Goal: Task Accomplishment & Management: Complete application form

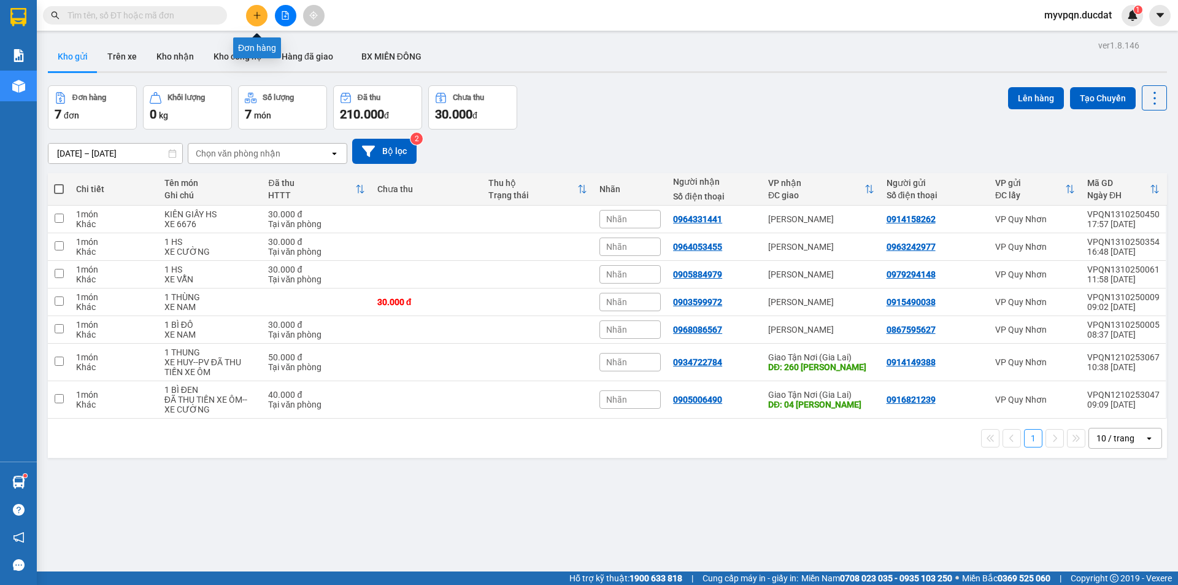
click at [256, 13] on icon "plus" at bounding box center [257, 15] width 9 height 9
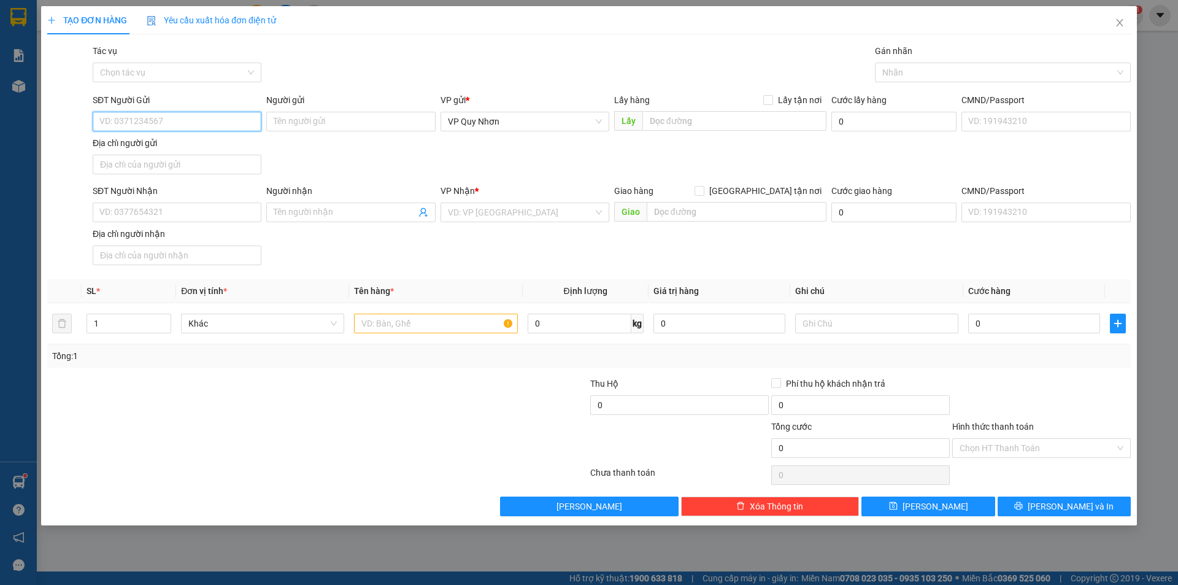
click at [195, 116] on input "SĐT Người Gửi" at bounding box center [177, 122] width 169 height 20
type input "0"
type input "0869814351"
click at [171, 216] on input "SĐT Người Nhận" at bounding box center [177, 212] width 169 height 20
type input "0986342929"
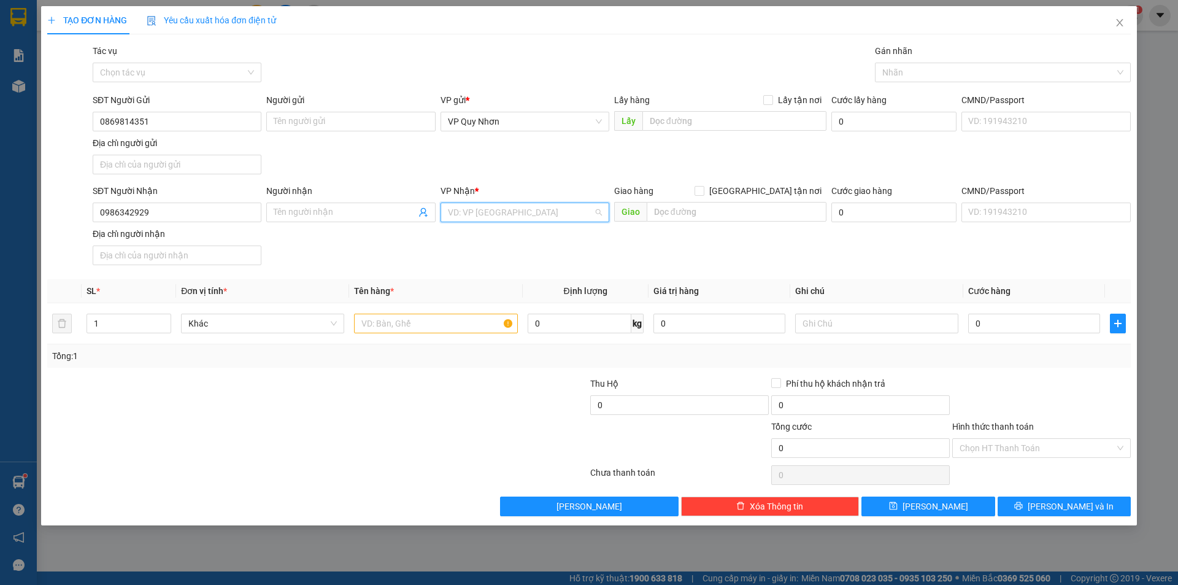
click at [473, 215] on input "search" at bounding box center [520, 212] width 145 height 18
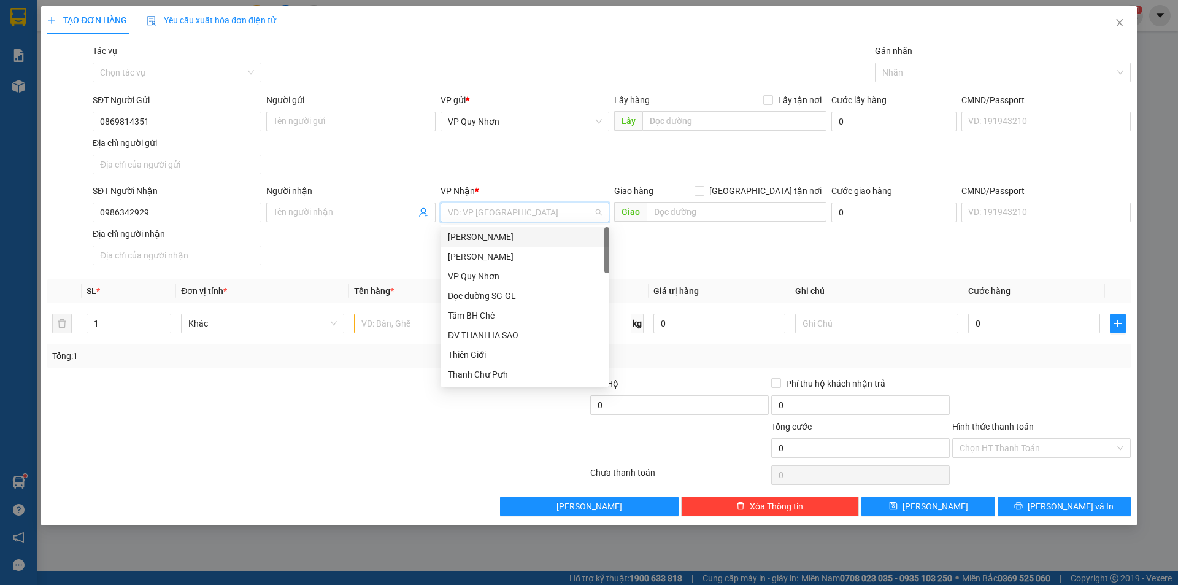
click at [489, 237] on div "[PERSON_NAME]" at bounding box center [525, 236] width 154 height 13
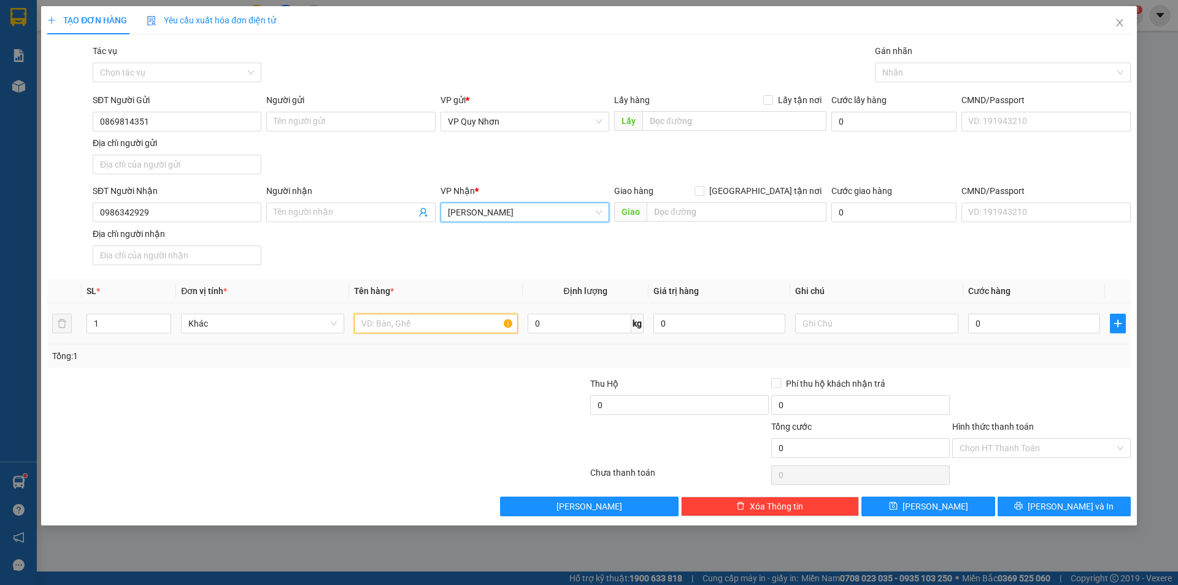
click at [375, 330] on input "text" at bounding box center [435, 324] width 163 height 20
type input "1 THÙNG"
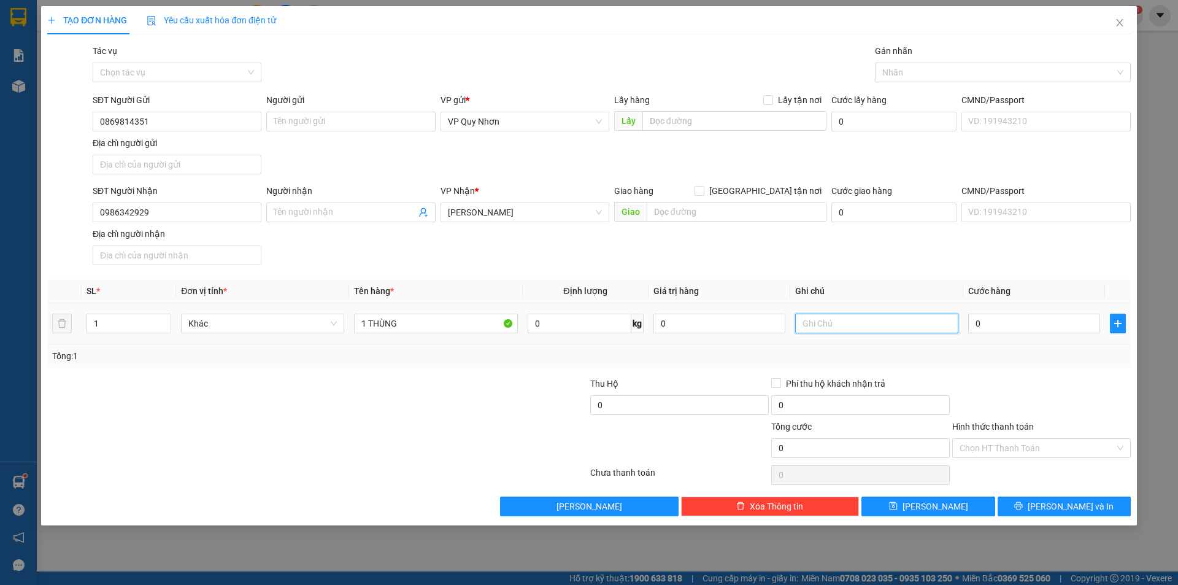
click at [827, 321] on input "text" at bounding box center [876, 324] width 163 height 20
type input "XE DUY"
click at [968, 441] on input "Hình thức thanh toán" at bounding box center [1037, 448] width 155 height 18
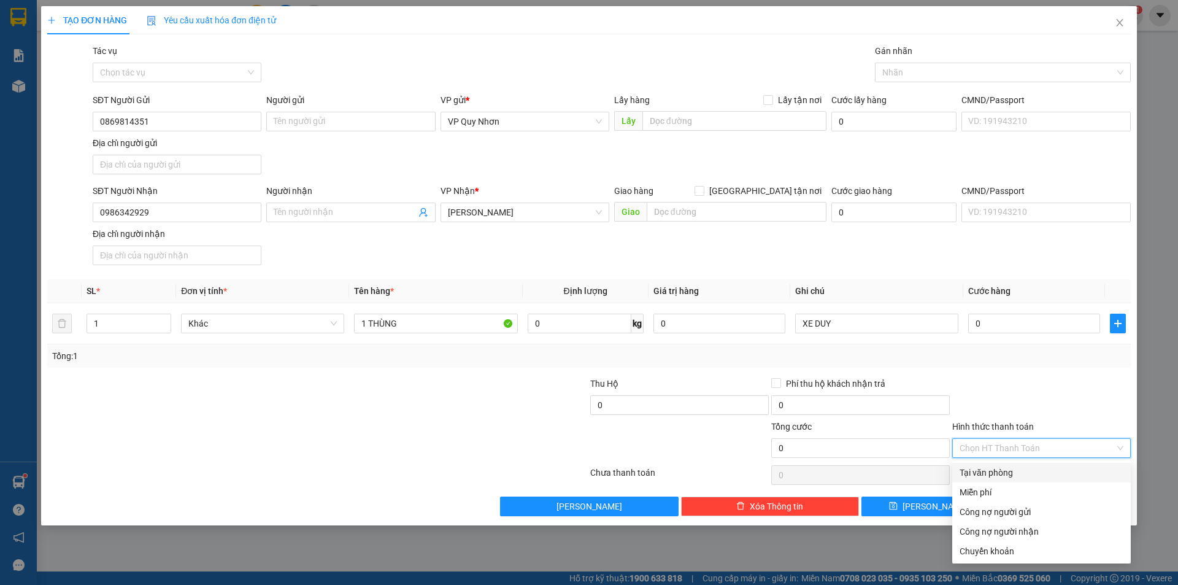
click at [985, 471] on div "Tại văn phòng" at bounding box center [1042, 472] width 164 height 13
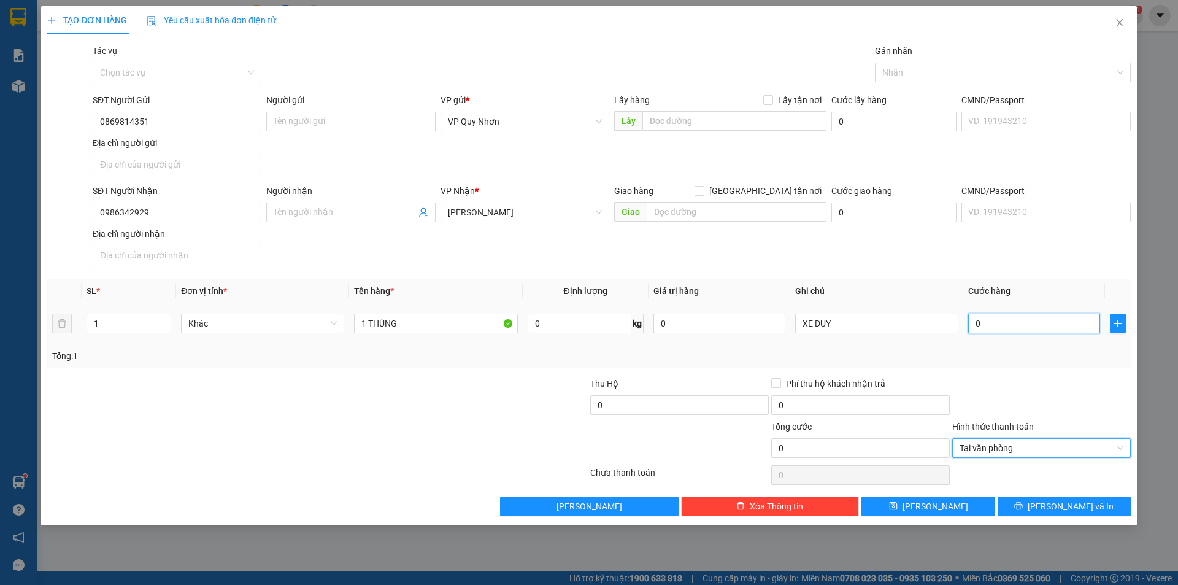
click at [1018, 331] on input "0" at bounding box center [1034, 324] width 132 height 20
type input "4"
type input "40"
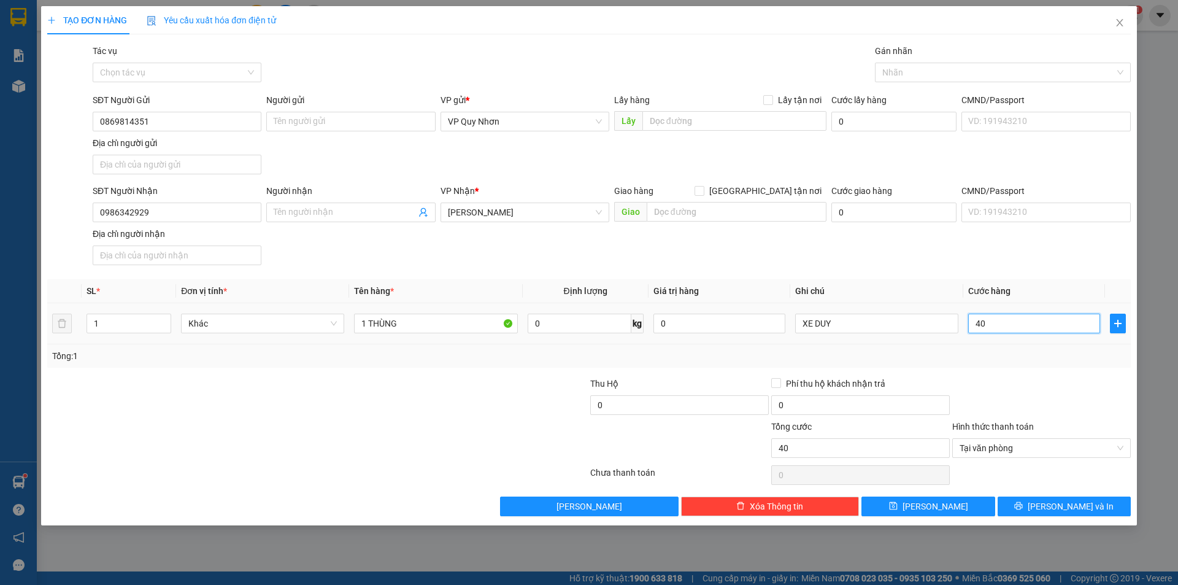
type input "400"
type input "4.000"
type input "40.000"
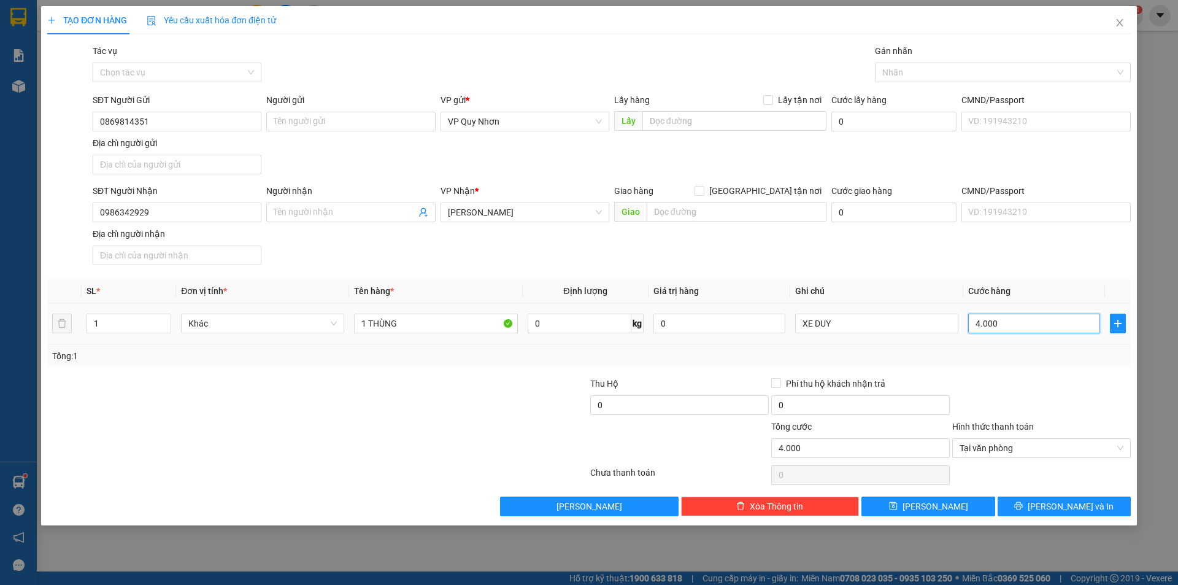
type input "40.000"
click at [1027, 506] on button "[PERSON_NAME] và In" at bounding box center [1064, 506] width 133 height 20
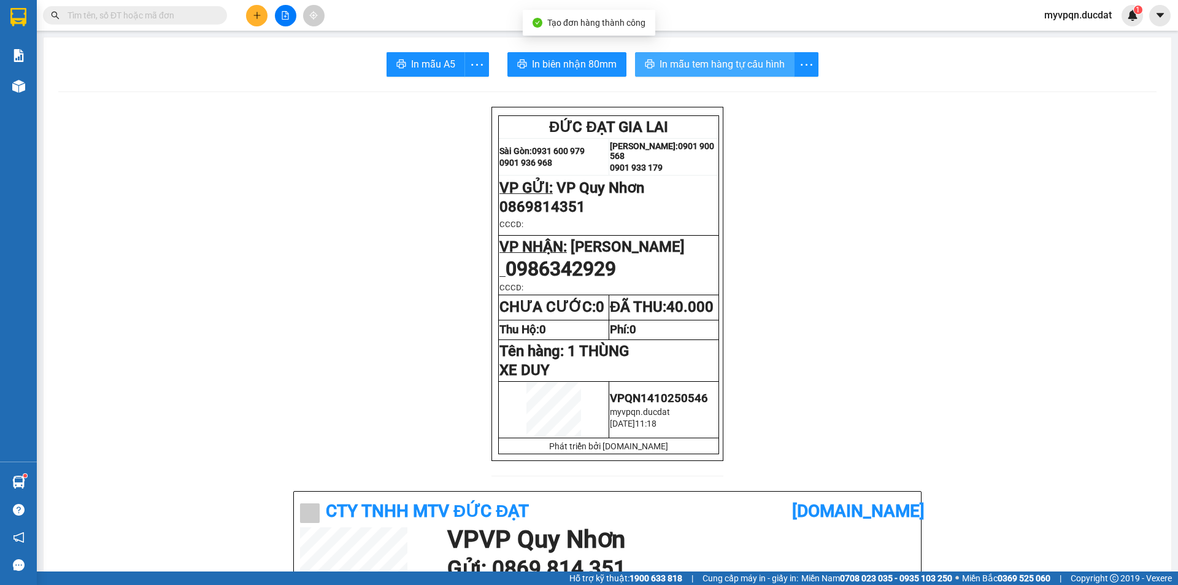
click at [763, 59] on span "In mẫu tem hàng tự cấu hình" at bounding box center [722, 63] width 125 height 15
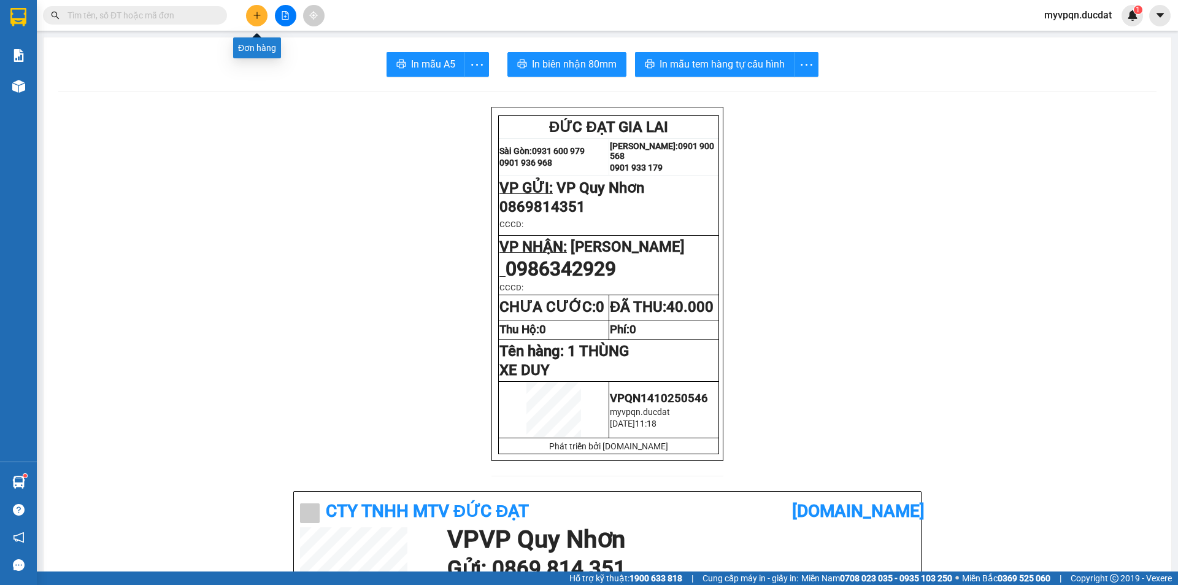
click at [253, 5] on button at bounding box center [256, 15] width 21 height 21
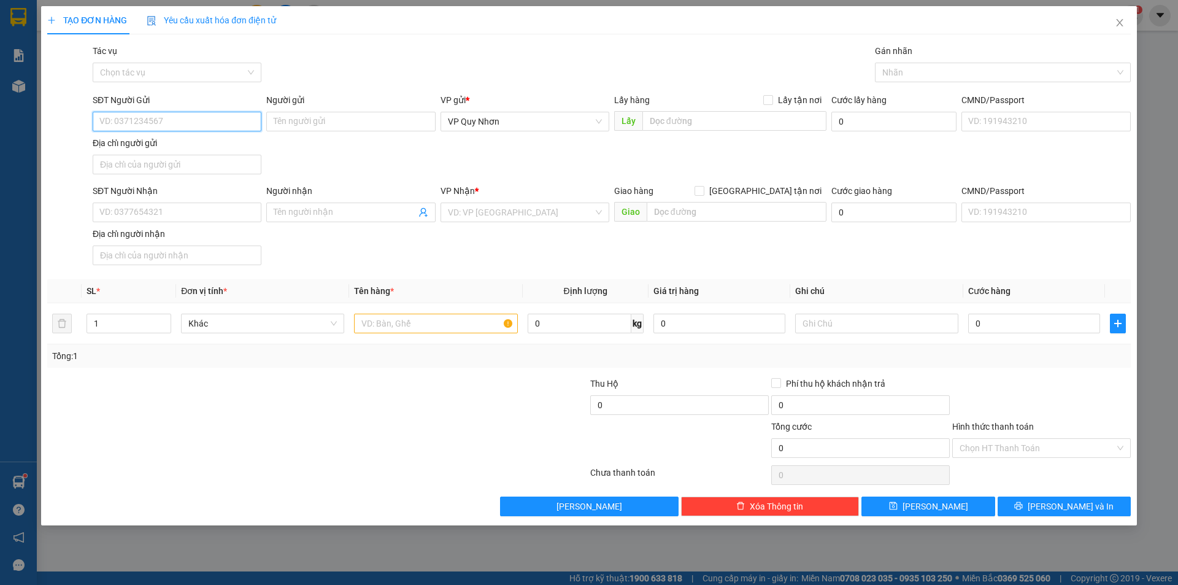
click at [168, 124] on input "SĐT Người Gửi" at bounding box center [177, 122] width 169 height 20
type input "0944260808"
click at [179, 142] on div "0944260808" at bounding box center [177, 145] width 154 height 13
type input "0387086989"
drag, startPoint x: 524, startPoint y: 213, endPoint x: 391, endPoint y: 210, distance: 132.6
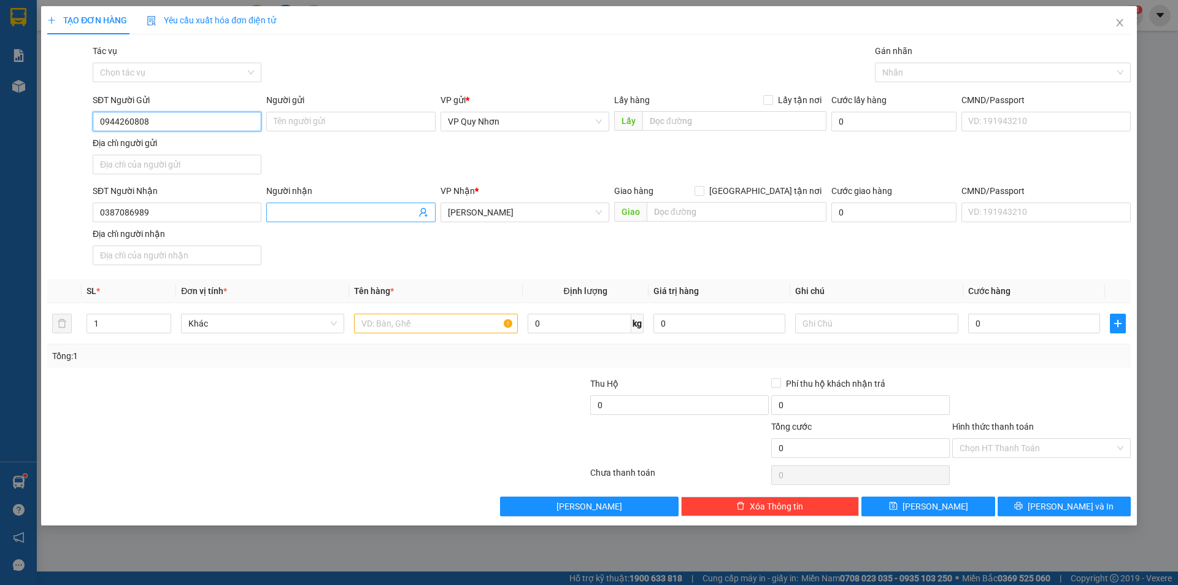
click at [391, 210] on div "SĐT Người Nhận 0387086989 Người nhận Tên người nhận VP Nhận * [PERSON_NAME] hàn…" at bounding box center [611, 227] width 1043 height 86
click at [599, 212] on span "[PERSON_NAME]" at bounding box center [525, 212] width 154 height 18
type input "0944260808"
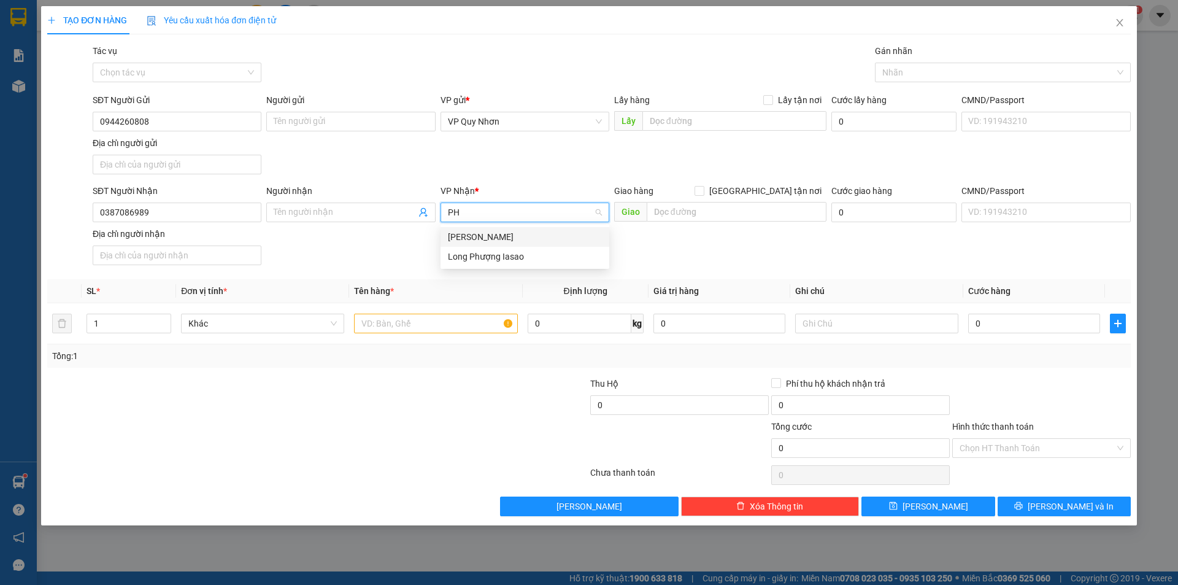
type input "P"
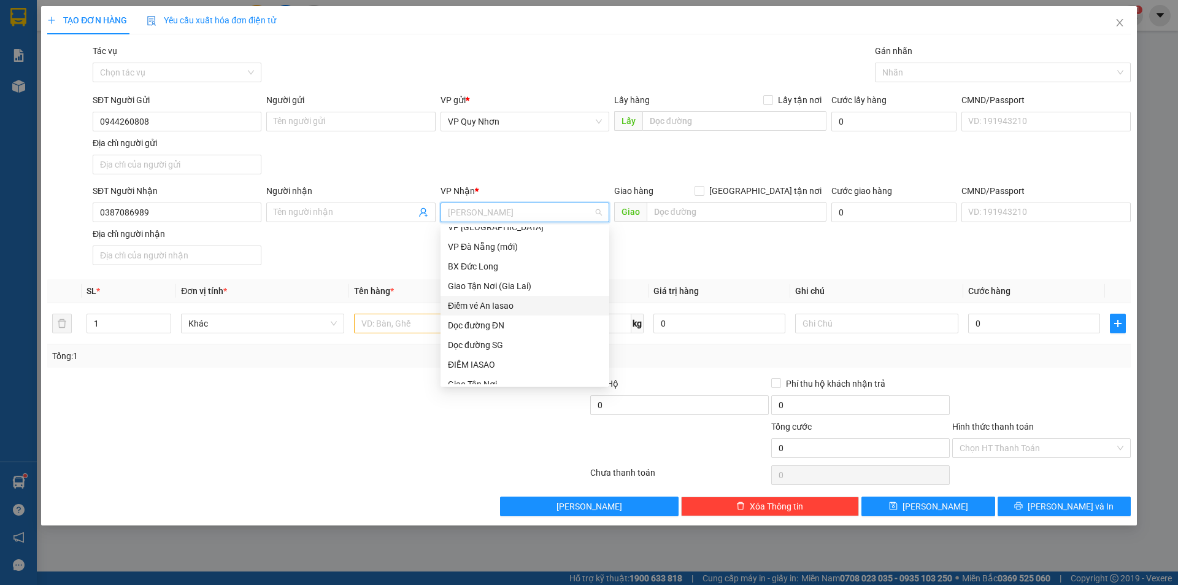
scroll to position [307, 0]
click at [485, 321] on div "Giao Tận Nơi" at bounding box center [525, 322] width 154 height 13
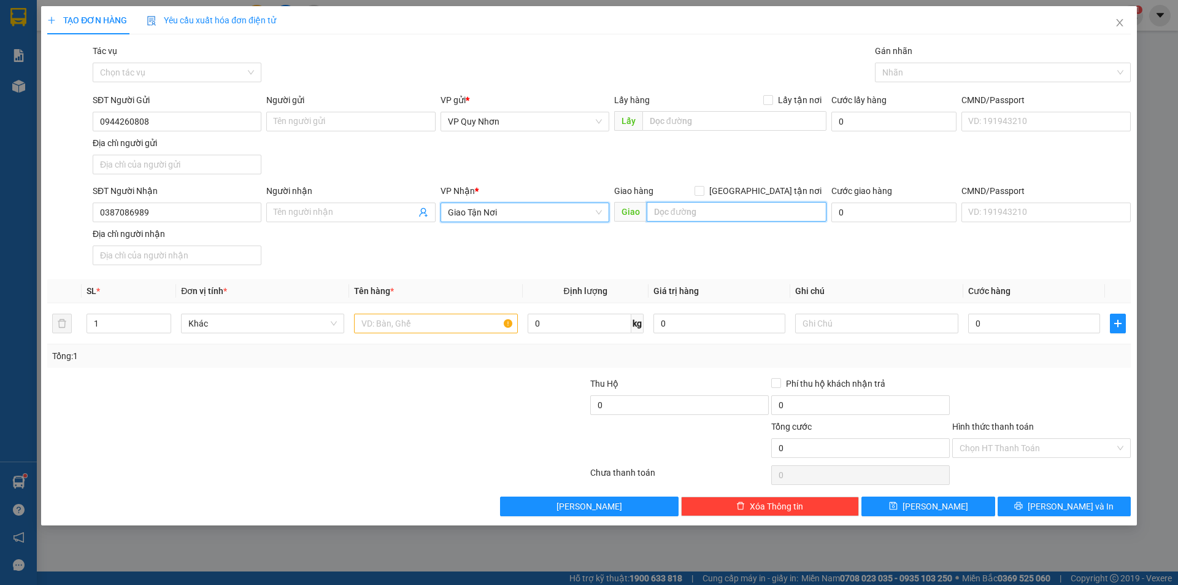
click at [710, 202] on input "text" at bounding box center [737, 212] width 180 height 20
type input "58 [PERSON_NAME]"
click at [1119, 21] on icon "close" at bounding box center [1120, 23] width 10 height 10
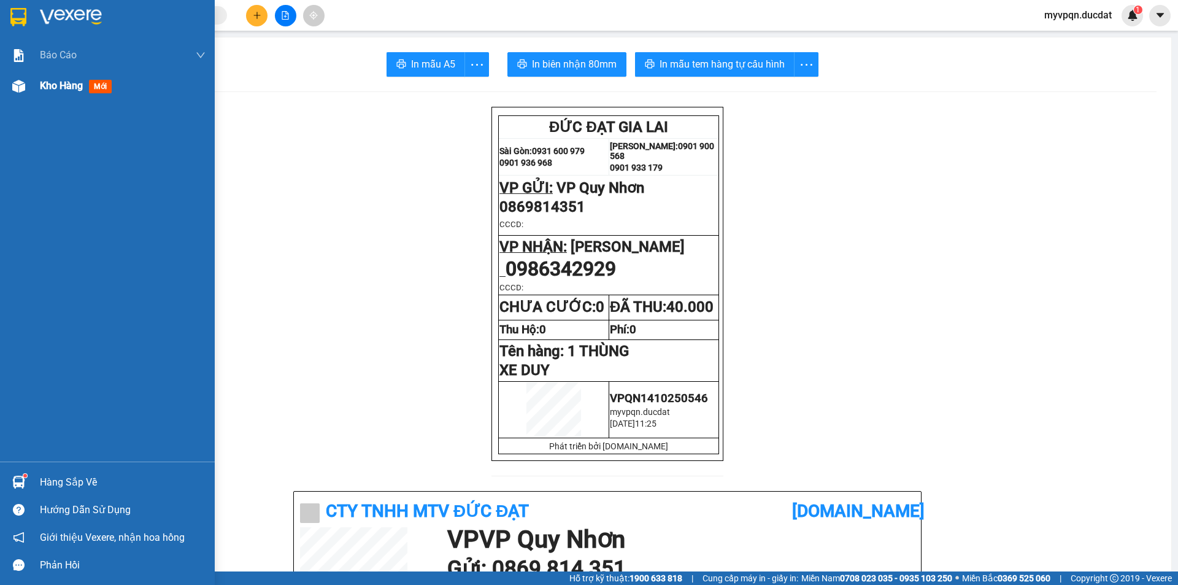
click at [45, 85] on span "Kho hàng" at bounding box center [61, 86] width 43 height 12
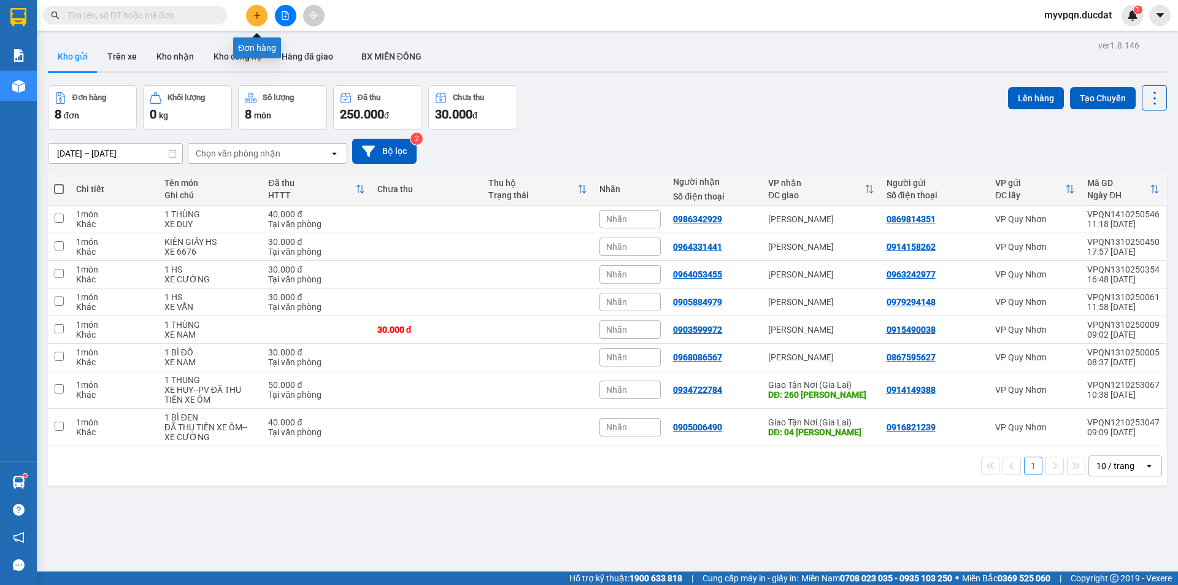
click at [253, 13] on icon "plus" at bounding box center [257, 15] width 9 height 9
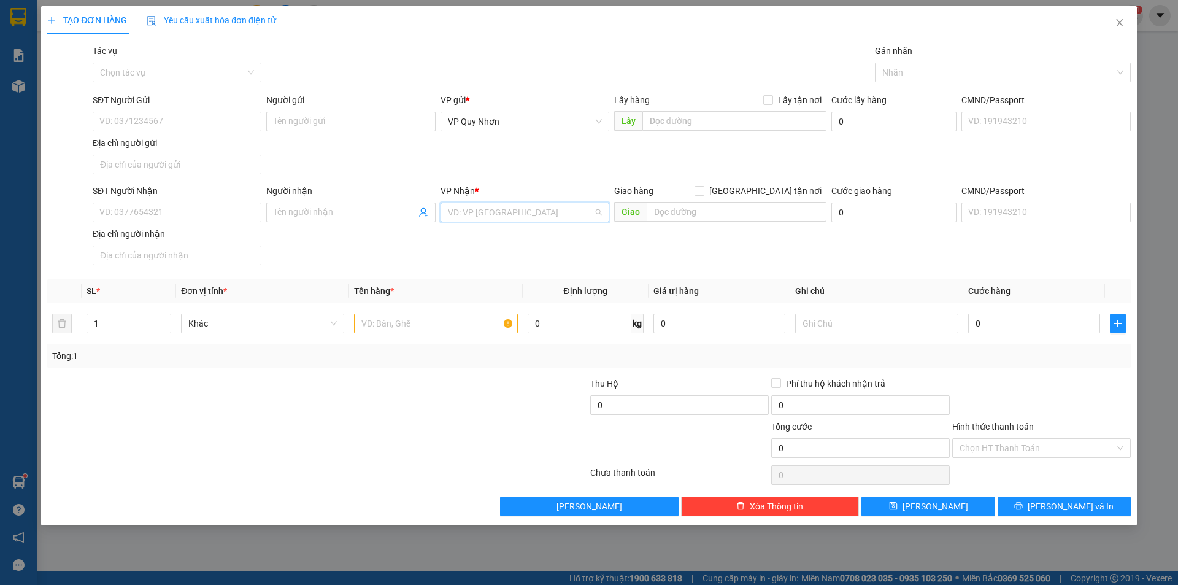
click at [517, 214] on input "search" at bounding box center [520, 212] width 145 height 18
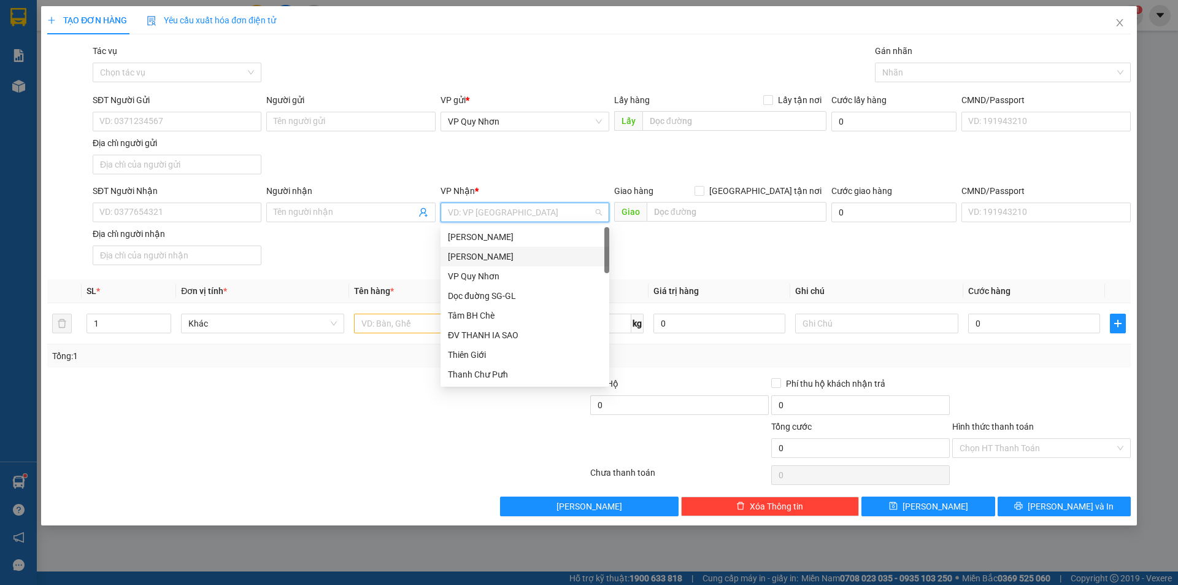
click at [480, 260] on div "[PERSON_NAME]" at bounding box center [525, 256] width 154 height 13
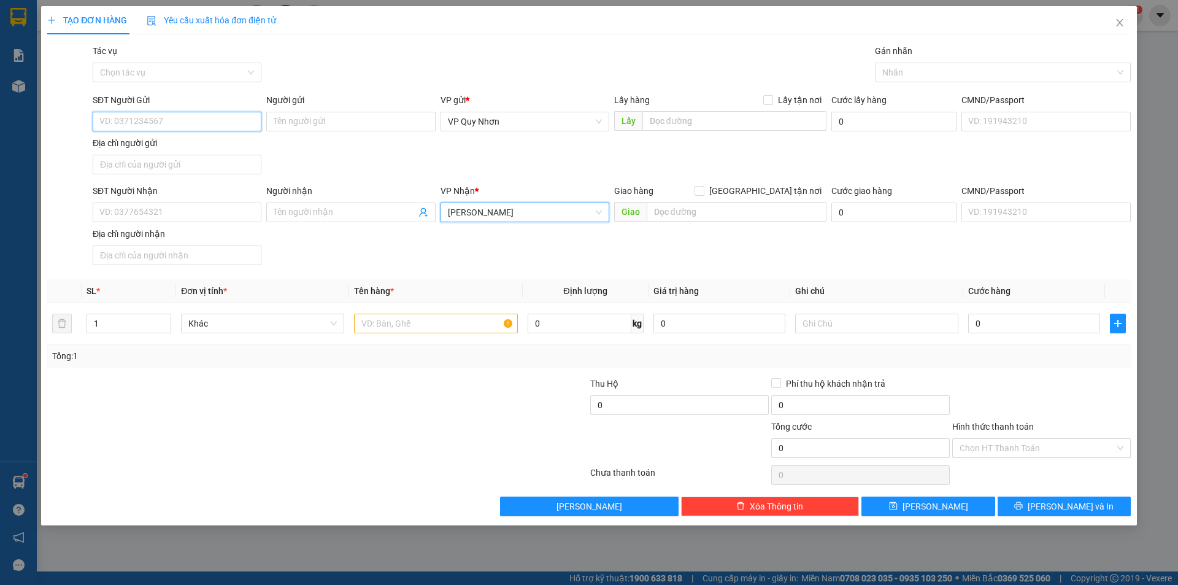
click at [121, 120] on input "SĐT Người Gửi" at bounding box center [177, 122] width 169 height 20
type input "0901432963"
click at [135, 142] on div "0901432963 - BỐNG" at bounding box center [177, 145] width 154 height 13
type input "BỐNG"
type input "0901432963"
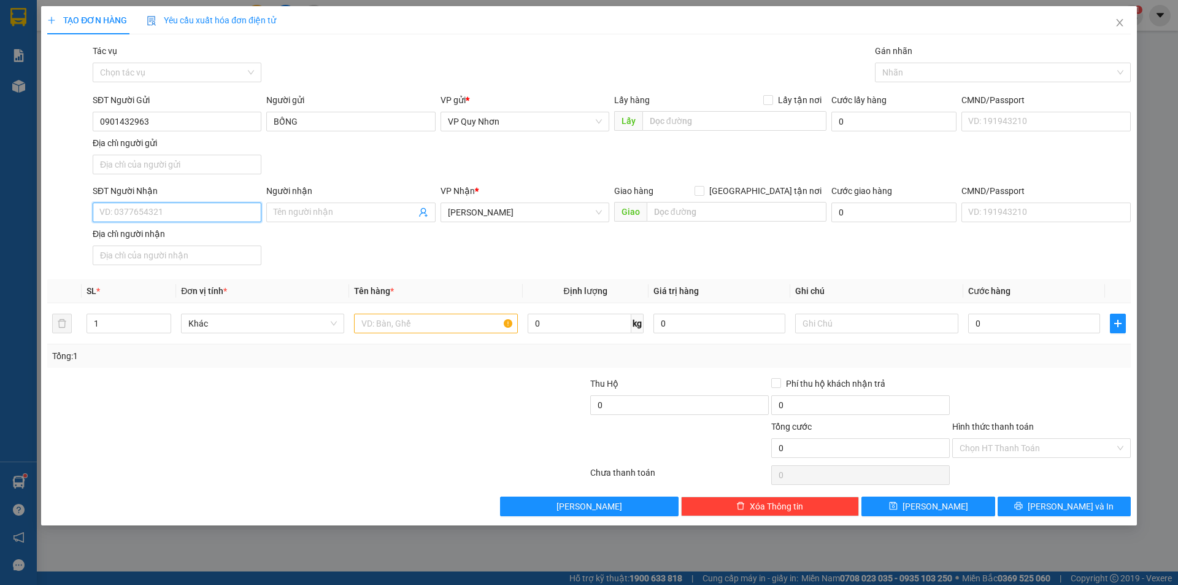
click at [142, 211] on input "SĐT Người Nhận" at bounding box center [177, 212] width 169 height 20
type input "0354382989"
click at [365, 212] on input "Người nhận" at bounding box center [345, 212] width 142 height 13
click at [438, 320] on input "text" at bounding box center [435, 324] width 163 height 20
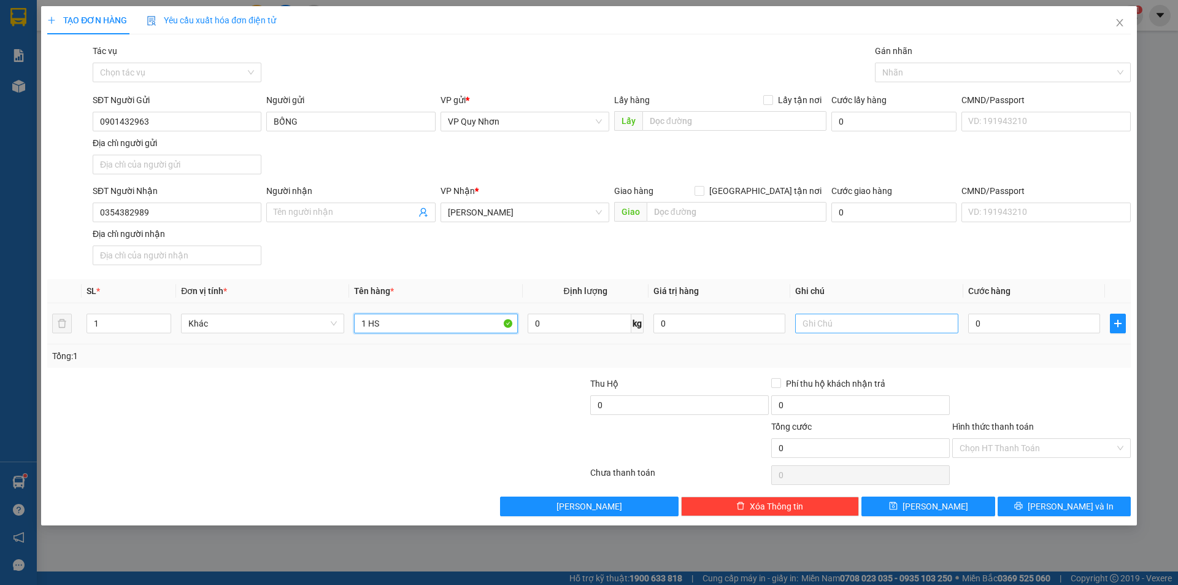
type input "1 HS"
click at [839, 321] on input "text" at bounding box center [876, 324] width 163 height 20
type input "XE DUY"
click at [1006, 325] on input "0" at bounding box center [1034, 324] width 132 height 20
type input "3"
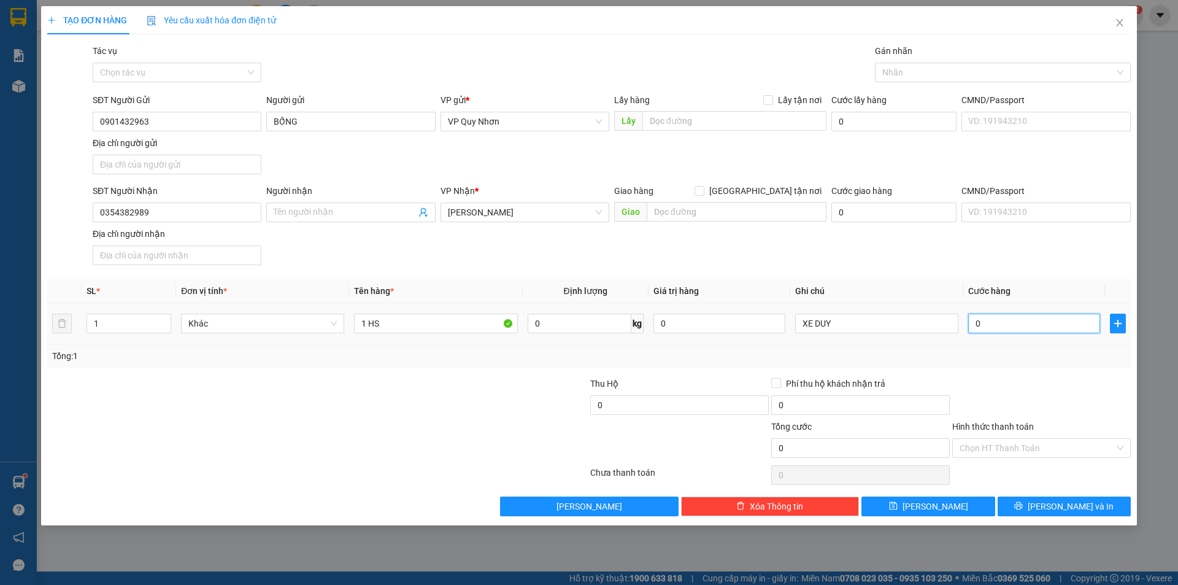
type input "3"
type input "30"
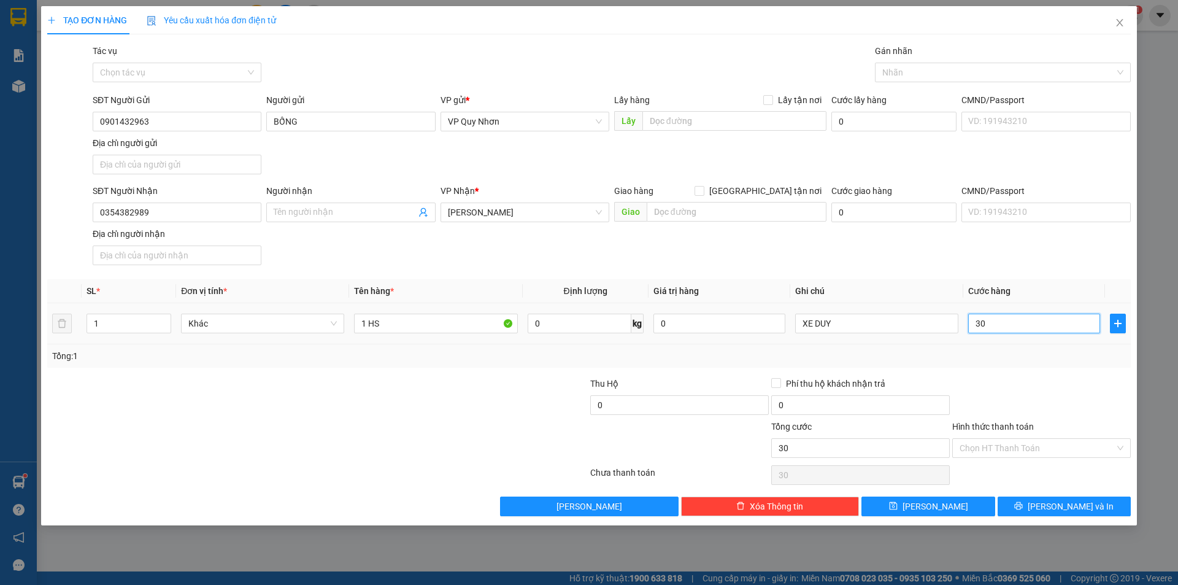
type input "300"
type input "3.000"
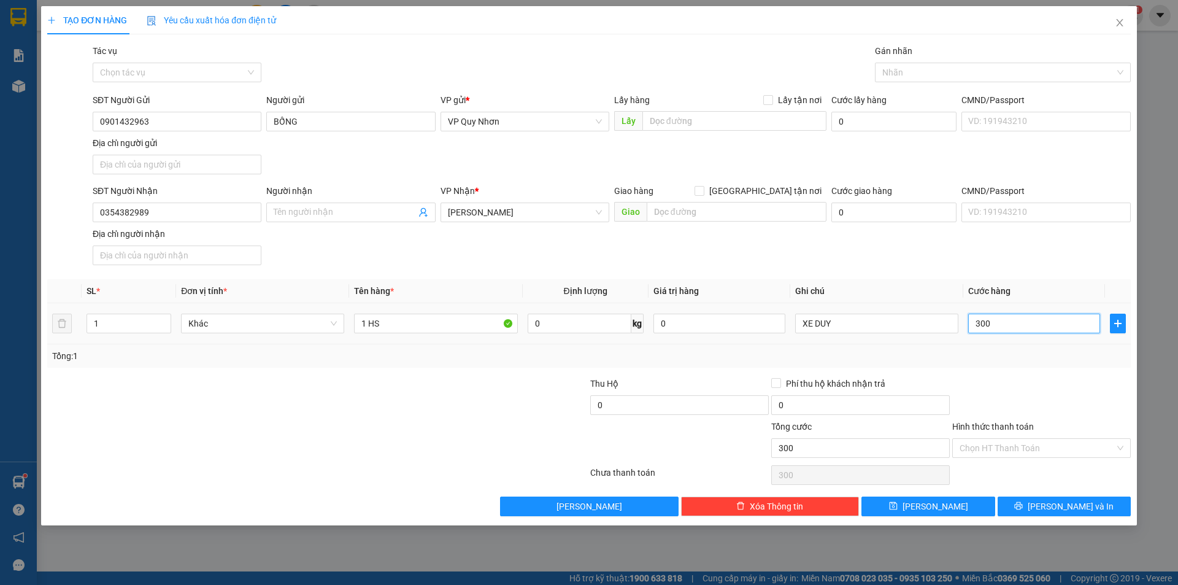
type input "3.000"
type input "30.000"
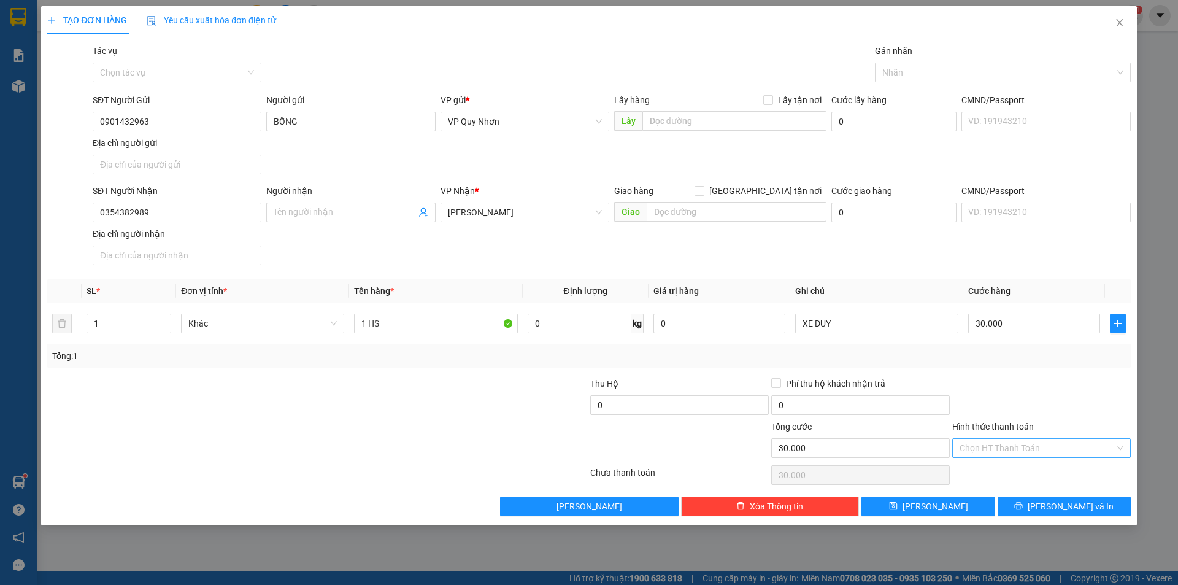
click at [1057, 453] on input "Hình thức thanh toán" at bounding box center [1037, 448] width 155 height 18
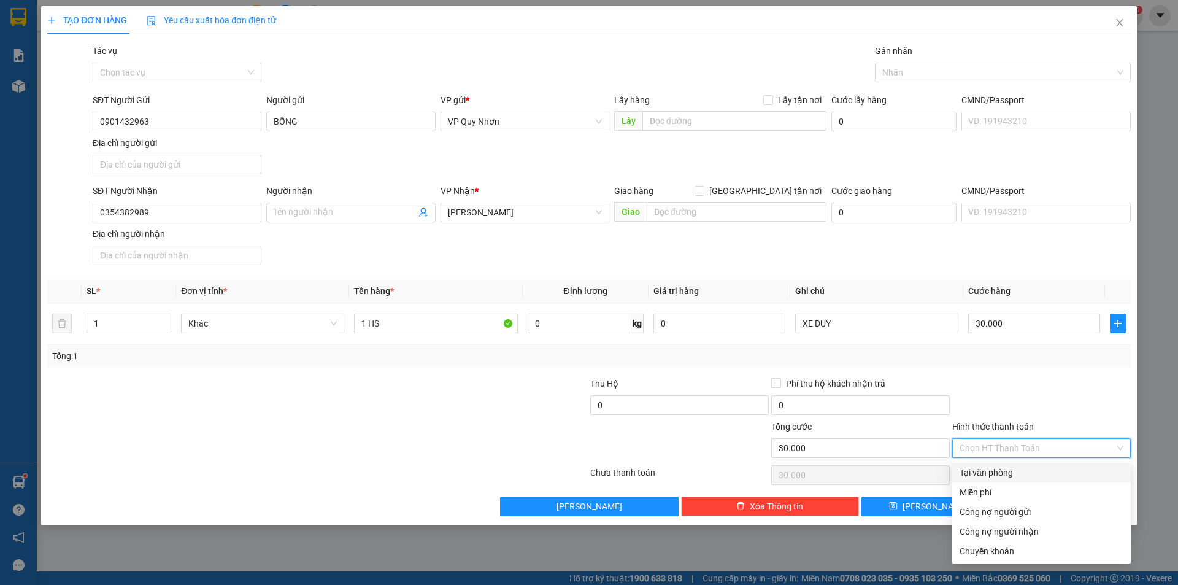
click at [1003, 474] on div "Tại văn phòng" at bounding box center [1042, 472] width 164 height 13
type input "0"
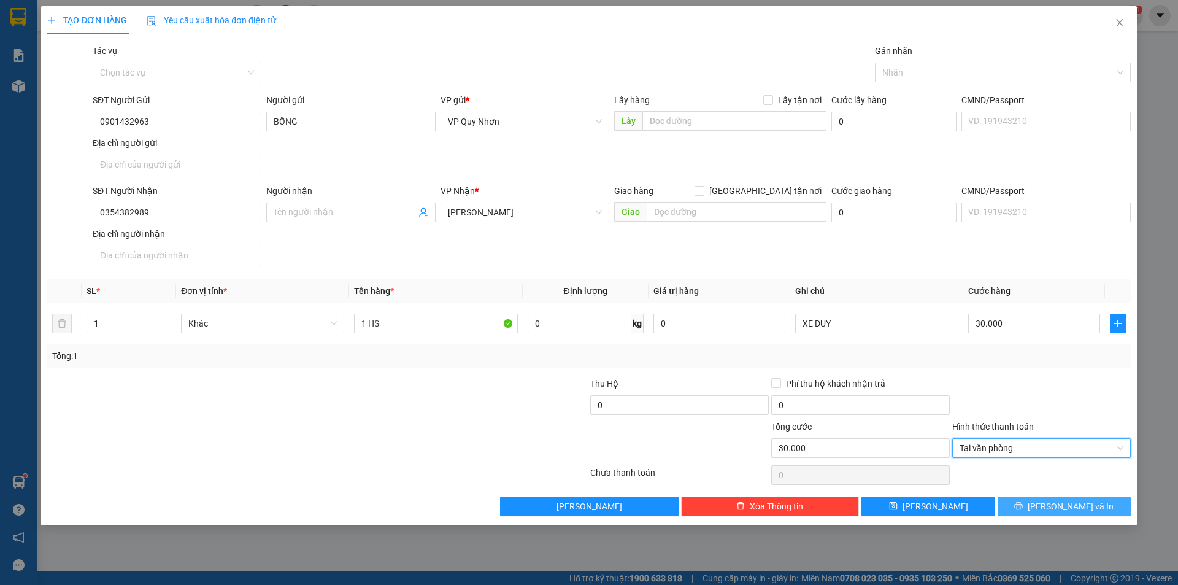
click at [1035, 507] on button "[PERSON_NAME] và In" at bounding box center [1064, 506] width 133 height 20
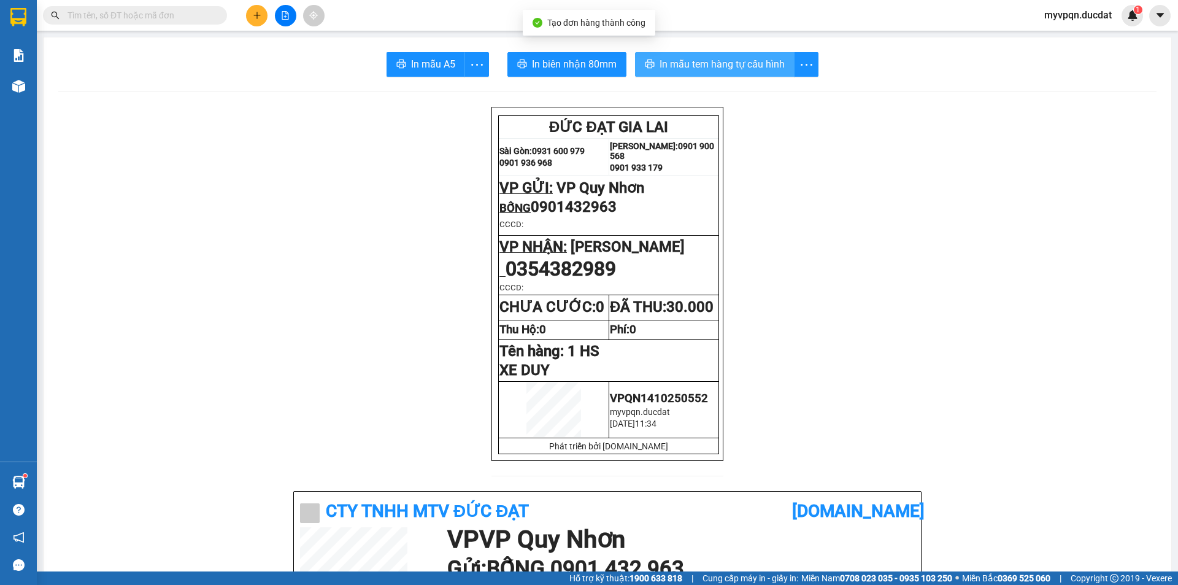
click at [722, 60] on span "In mẫu tem hàng tự cấu hình" at bounding box center [722, 63] width 125 height 15
click at [260, 13] on icon "plus" at bounding box center [257, 15] width 9 height 9
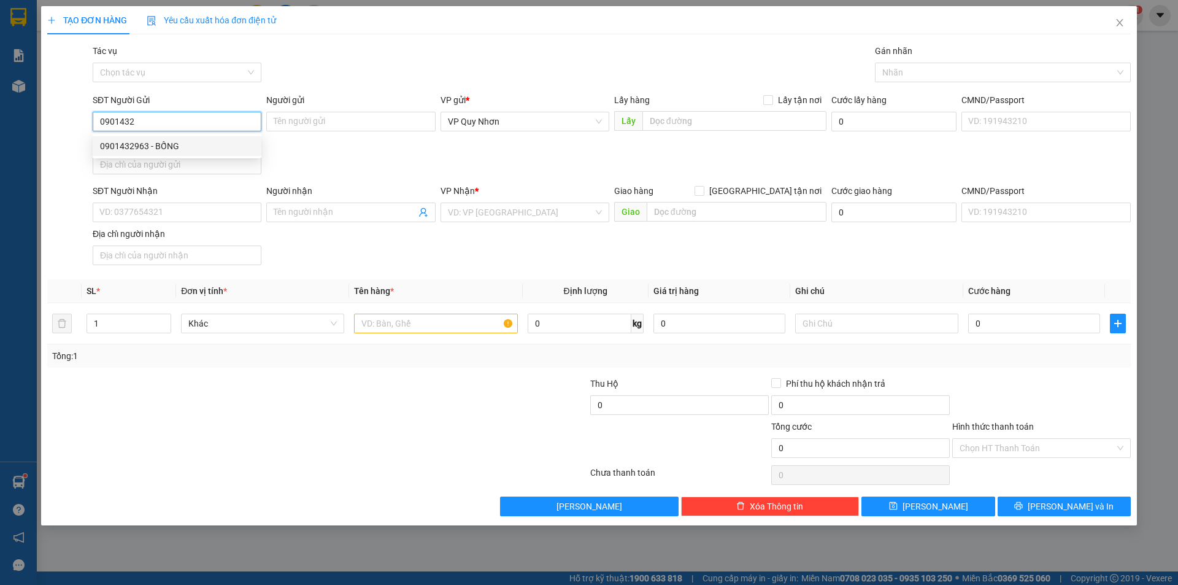
click at [192, 147] on div "0901432963 - BỐNG" at bounding box center [177, 145] width 154 height 13
type input "0901432963"
type input "BỐNG"
type input "0354382989"
type input "0901432963"
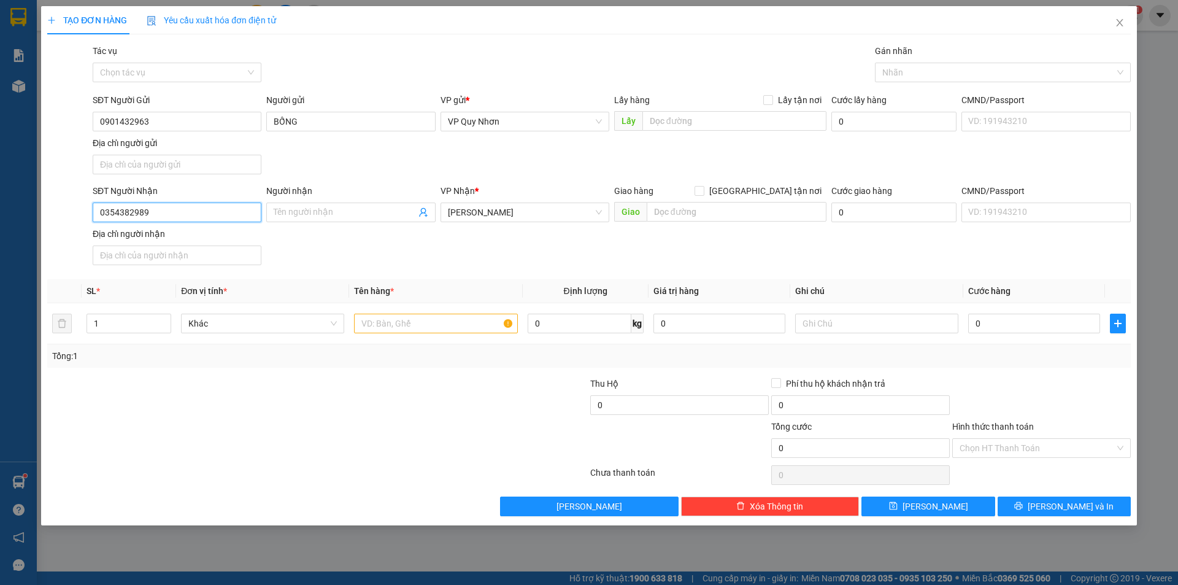
drag, startPoint x: 164, startPoint y: 212, endPoint x: 42, endPoint y: 207, distance: 122.8
click at [42, 207] on div "TẠO ĐƠN HÀNG Yêu cầu xuất hóa đơn điện tử Transit Pickup Surcharge Ids Transit …" at bounding box center [589, 265] width 1096 height 519
type input "0905037006"
drag, startPoint x: 476, startPoint y: 318, endPoint x: 501, endPoint y: 304, distance: 29.1
click at [478, 316] on input "text" at bounding box center [435, 324] width 163 height 20
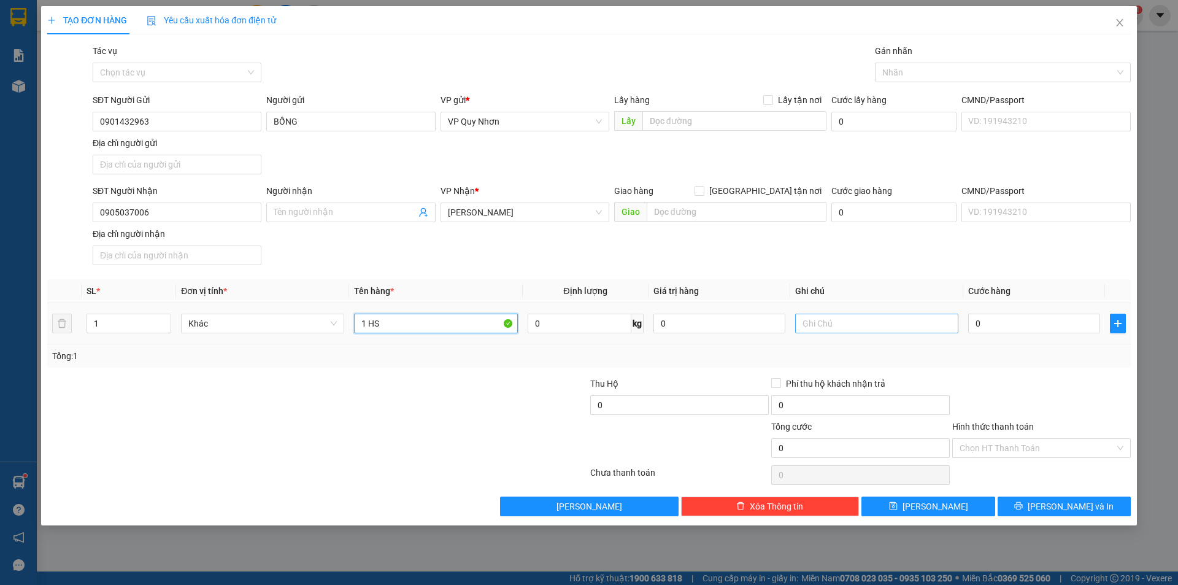
type input "1 HS"
click at [819, 320] on input "text" at bounding box center [876, 324] width 163 height 20
type input "XE DUY"
click at [1001, 319] on input "0" at bounding box center [1034, 324] width 132 height 20
type input "3"
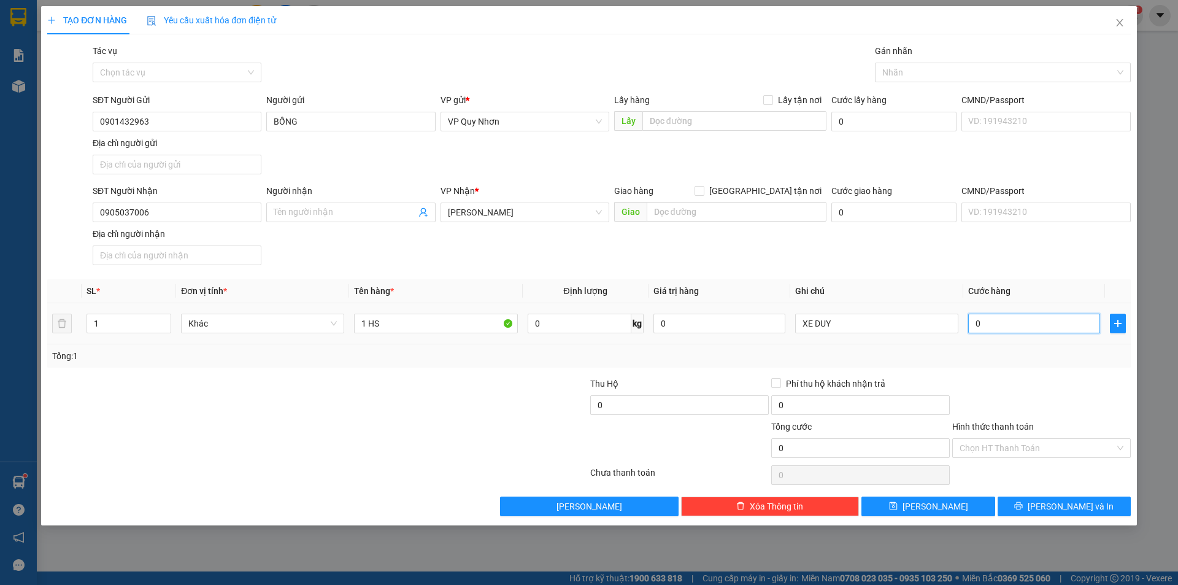
type input "3"
type input "30"
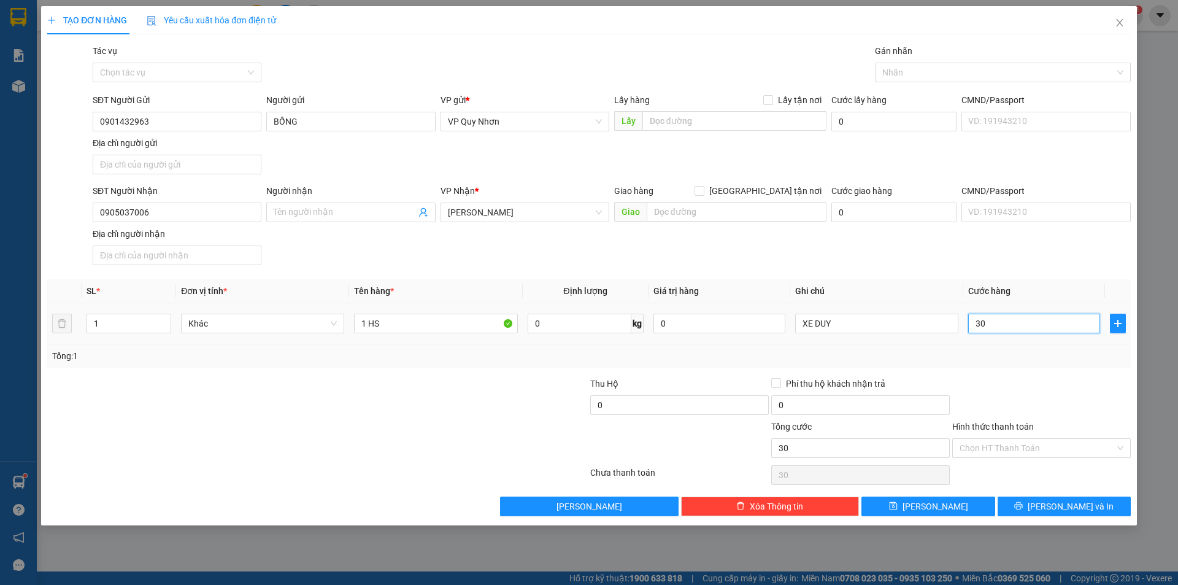
type input "300"
type input "3.000"
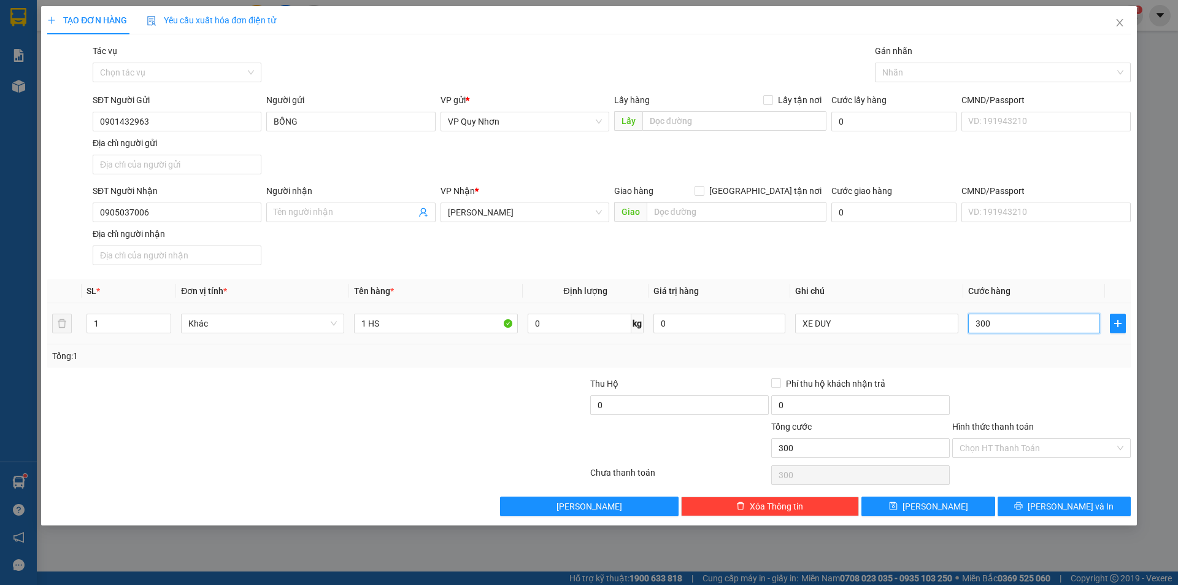
type input "3.000"
type input "30.000"
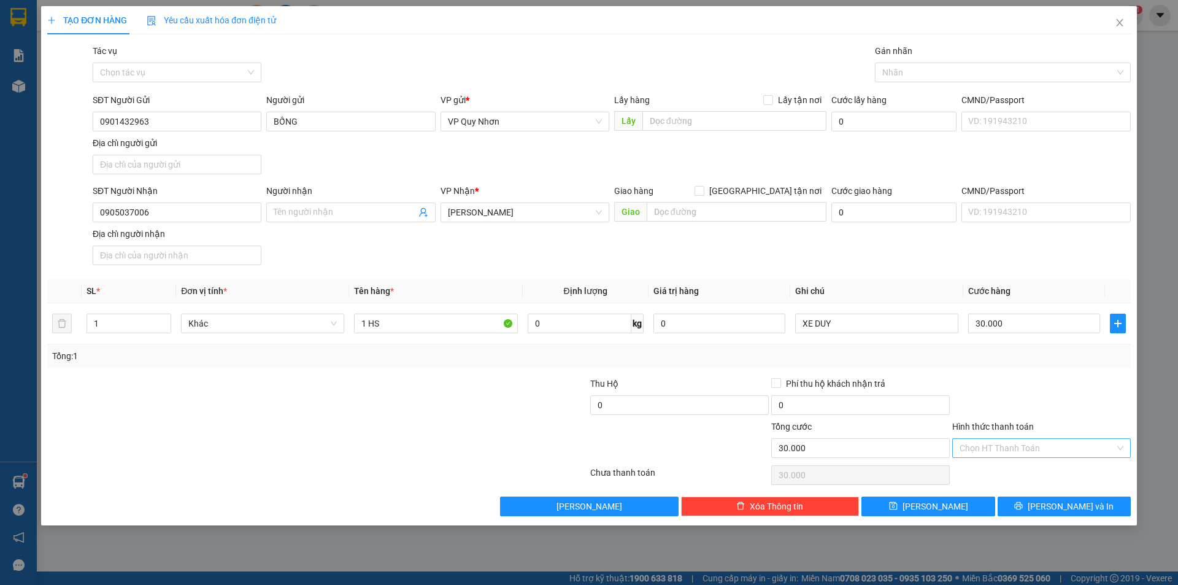
click at [966, 453] on input "Hình thức thanh toán" at bounding box center [1037, 448] width 155 height 18
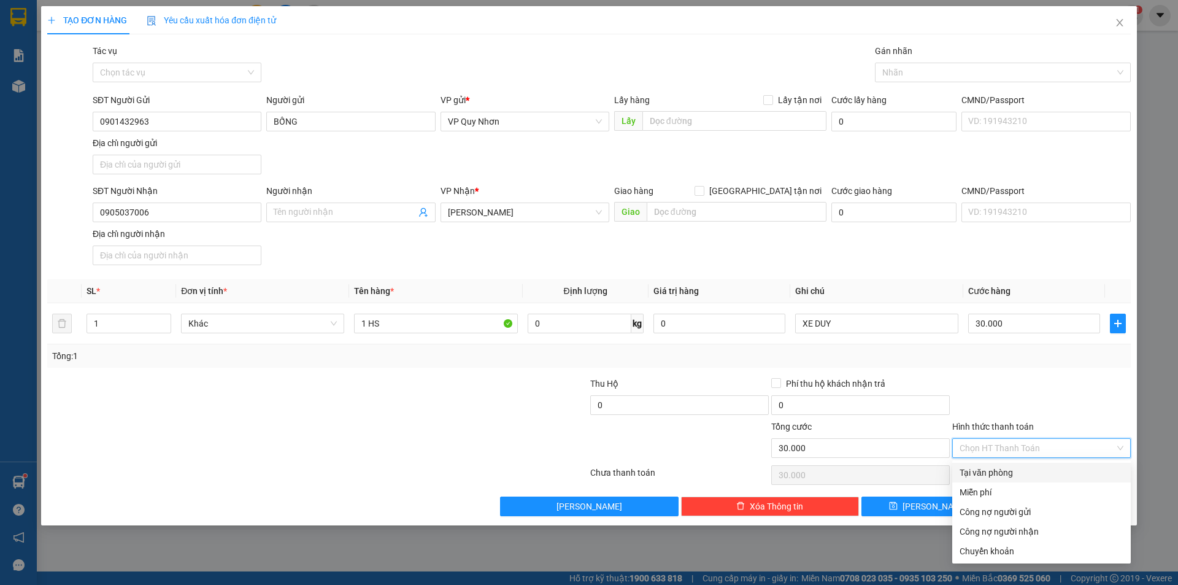
click at [973, 472] on div "Tại văn phòng" at bounding box center [1042, 472] width 164 height 13
type input "0"
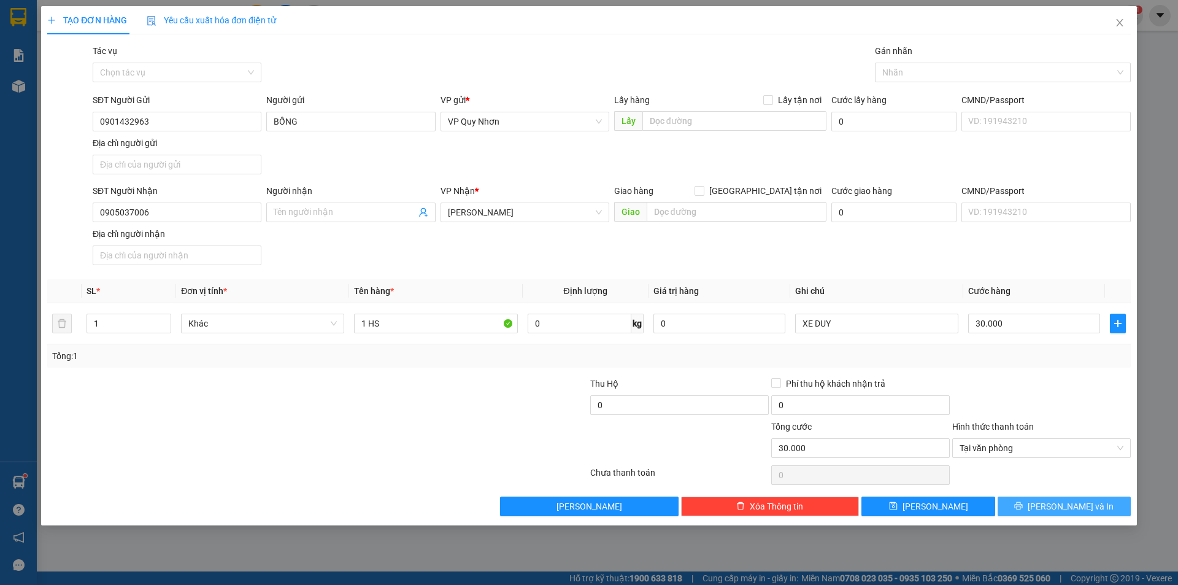
click at [1074, 510] on span "[PERSON_NAME] và In" at bounding box center [1071, 505] width 86 height 13
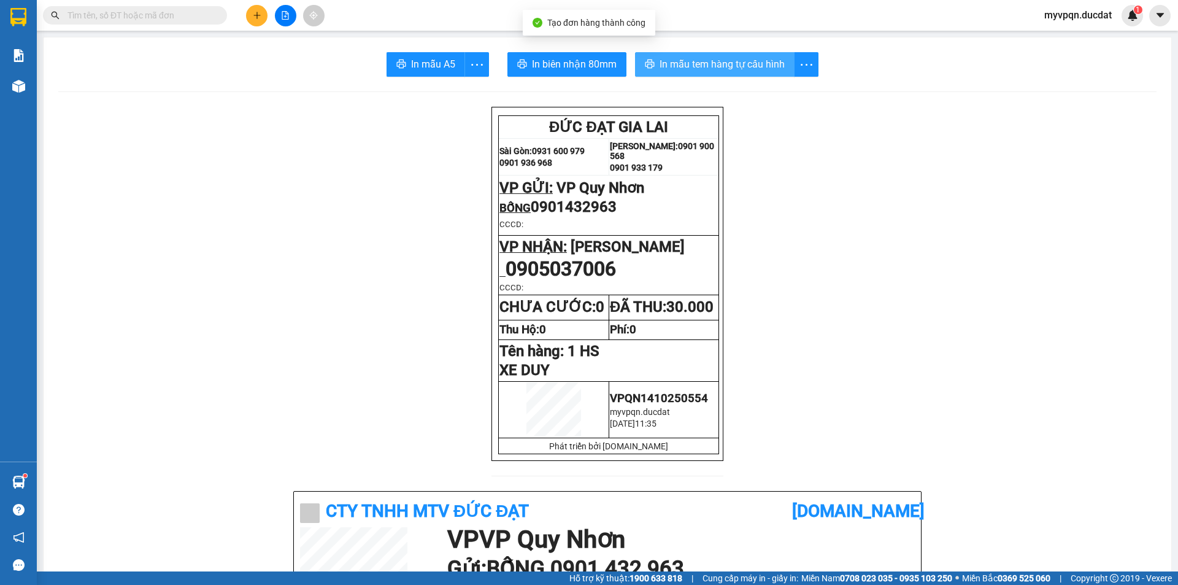
click at [709, 63] on span "In mẫu tem hàng tự cấu hình" at bounding box center [722, 63] width 125 height 15
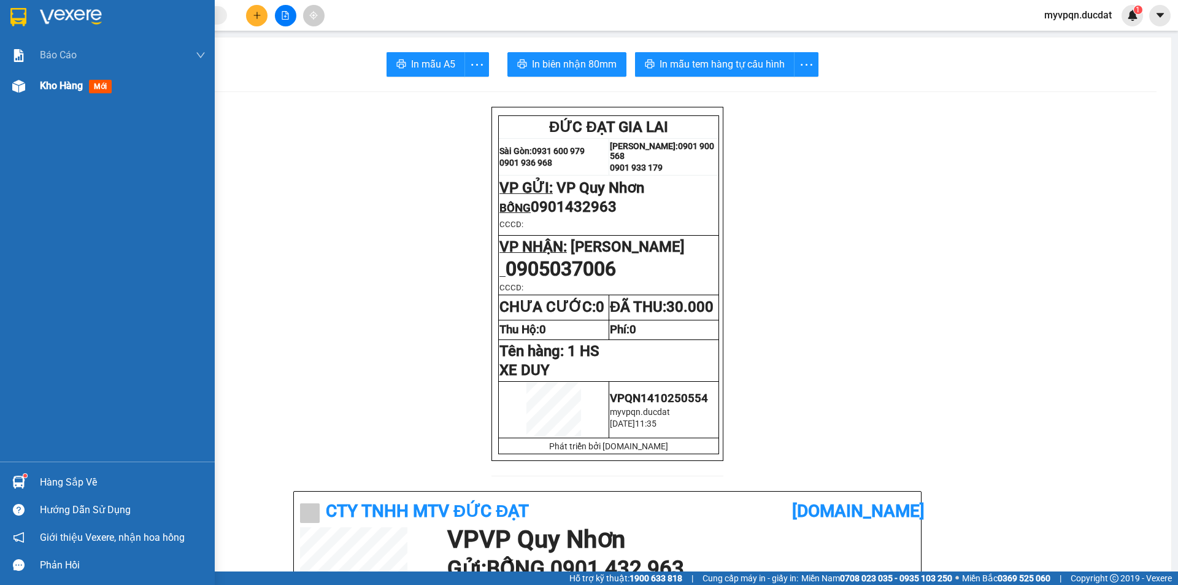
click at [69, 88] on span "Kho hàng" at bounding box center [61, 86] width 43 height 12
